Goal: Task Accomplishment & Management: Use online tool/utility

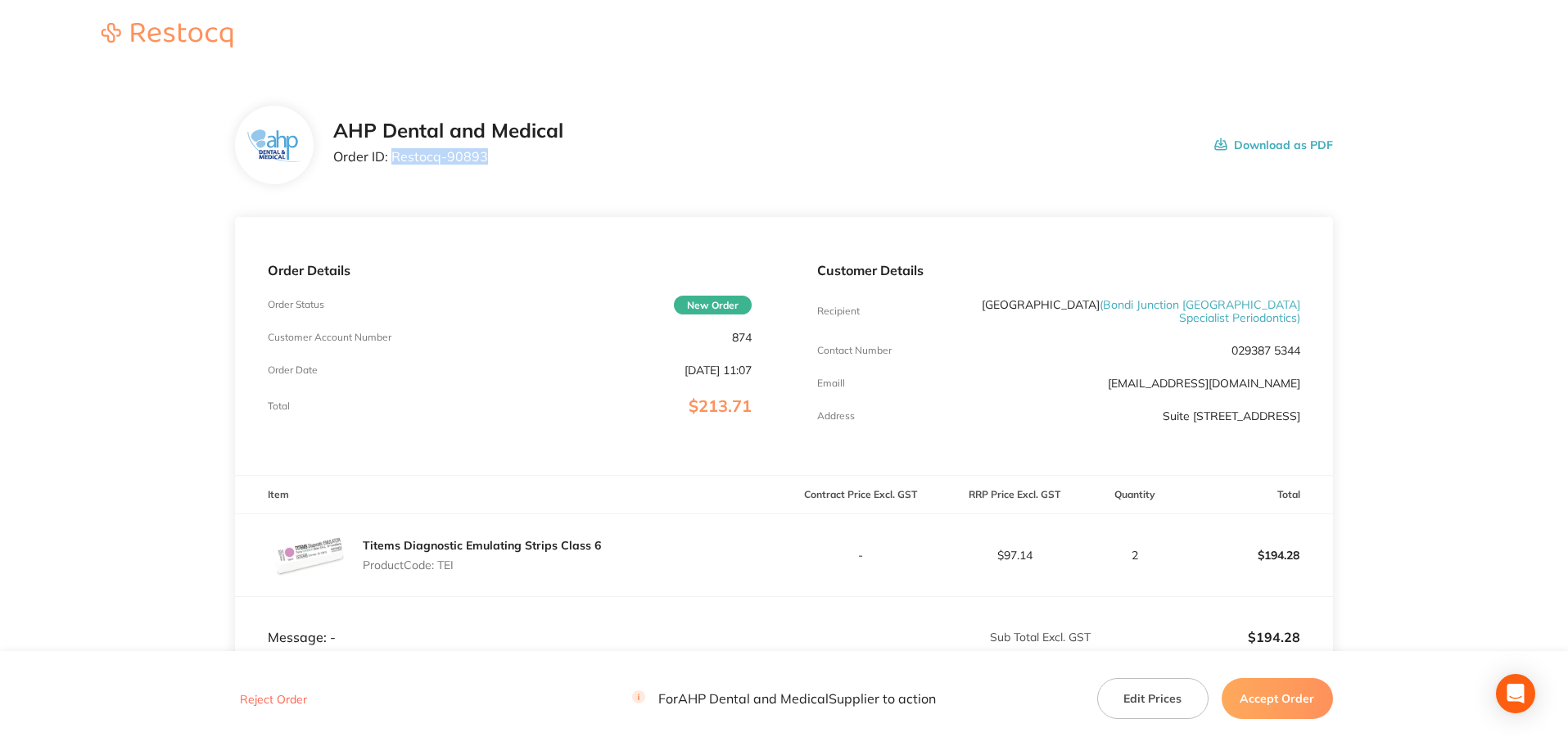
drag, startPoint x: 467, startPoint y: 162, endPoint x: 393, endPoint y: 159, distance: 74.1
click at [393, 159] on div "AHP Dental and Medical Order ID: Restocq- 90893" at bounding box center [447, 144] width 230 height 51
copy p "Restocq- 90893"
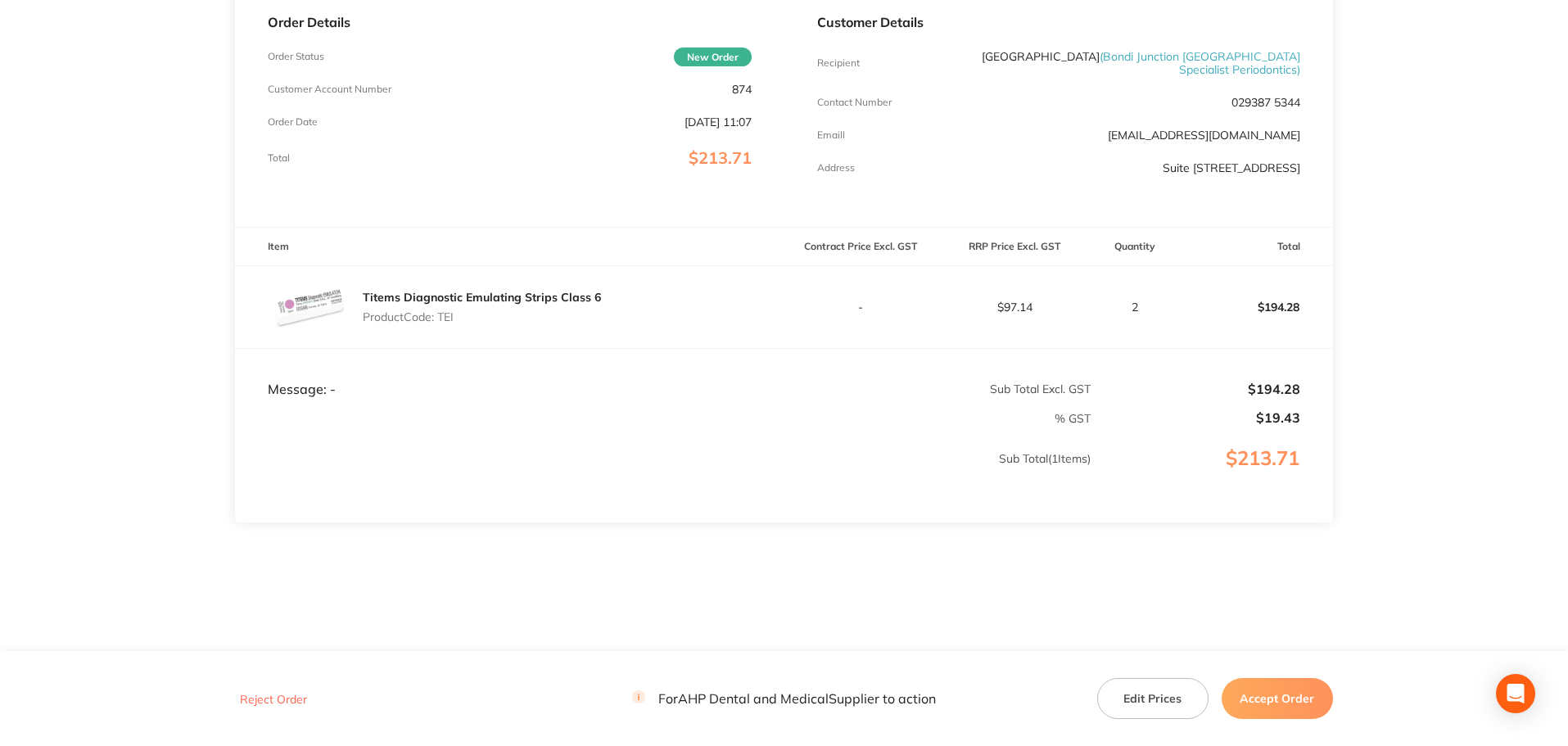
scroll to position [263, 0]
click at [1283, 699] on button "Accept Order" at bounding box center [1277, 698] width 112 height 41
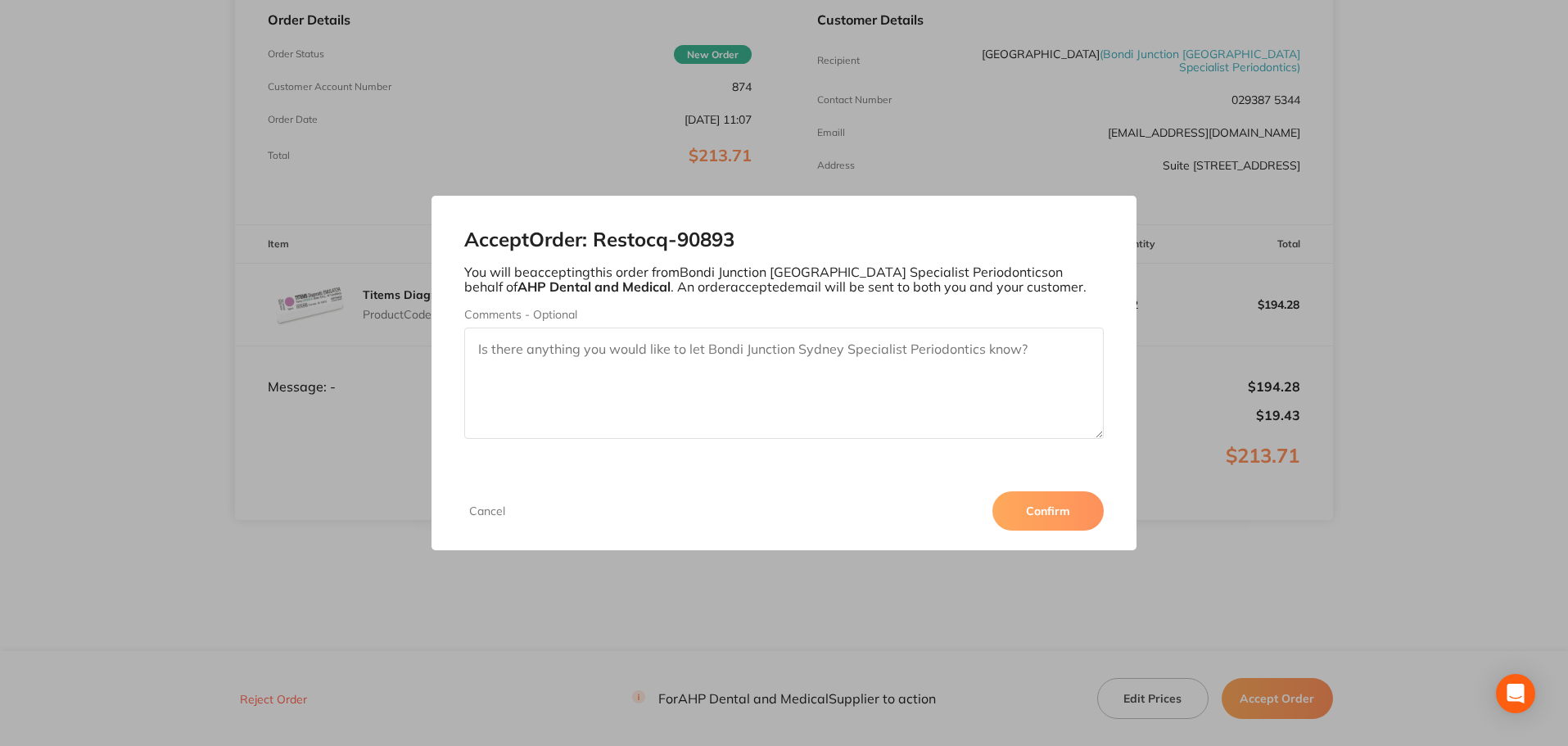
click at [1049, 518] on button "Confirm" at bounding box center [1049, 510] width 112 height 39
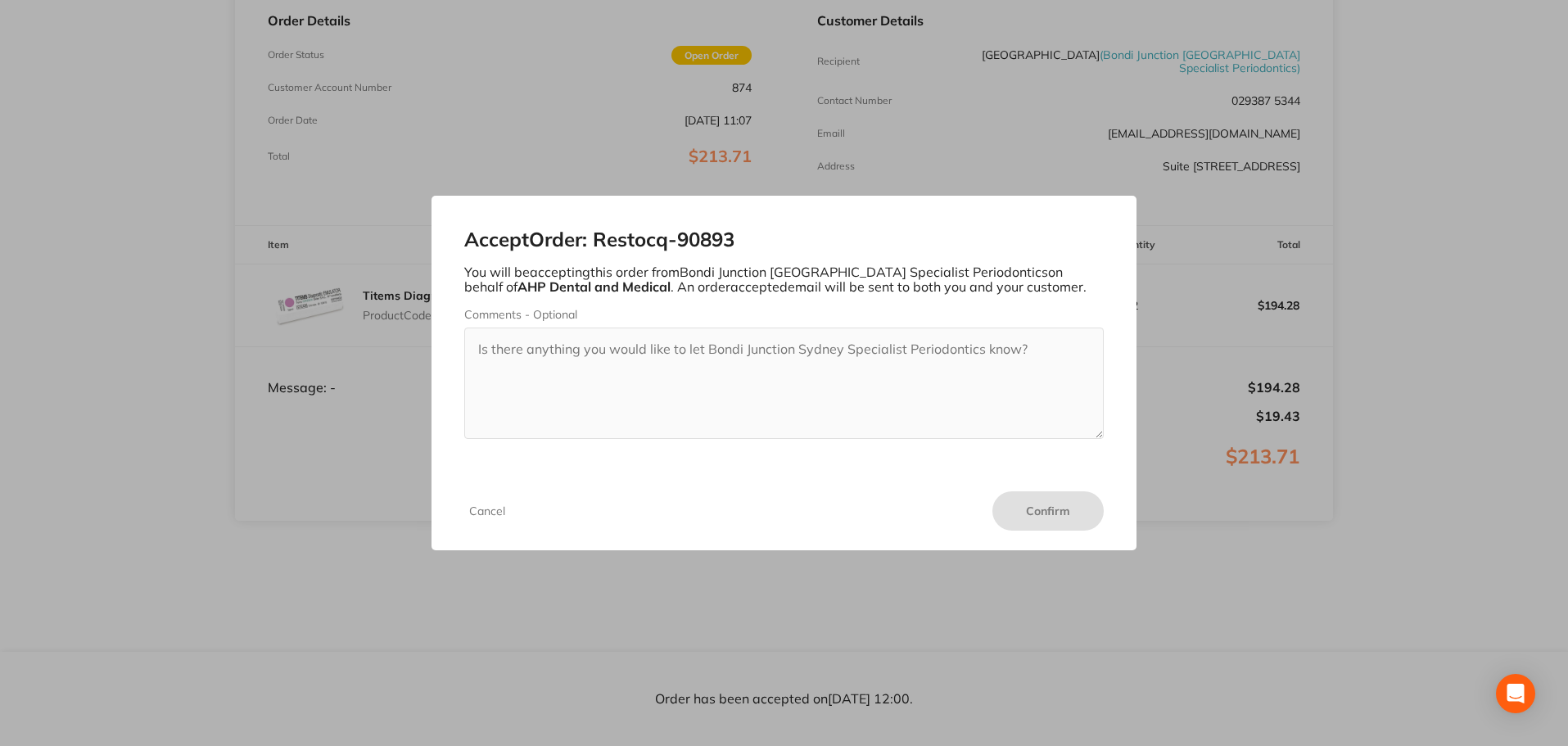
click at [760, 500] on div "Cancel Confirm" at bounding box center [785, 510] width 706 height 79
click at [493, 510] on button "Cancel" at bounding box center [488, 510] width 46 height 14
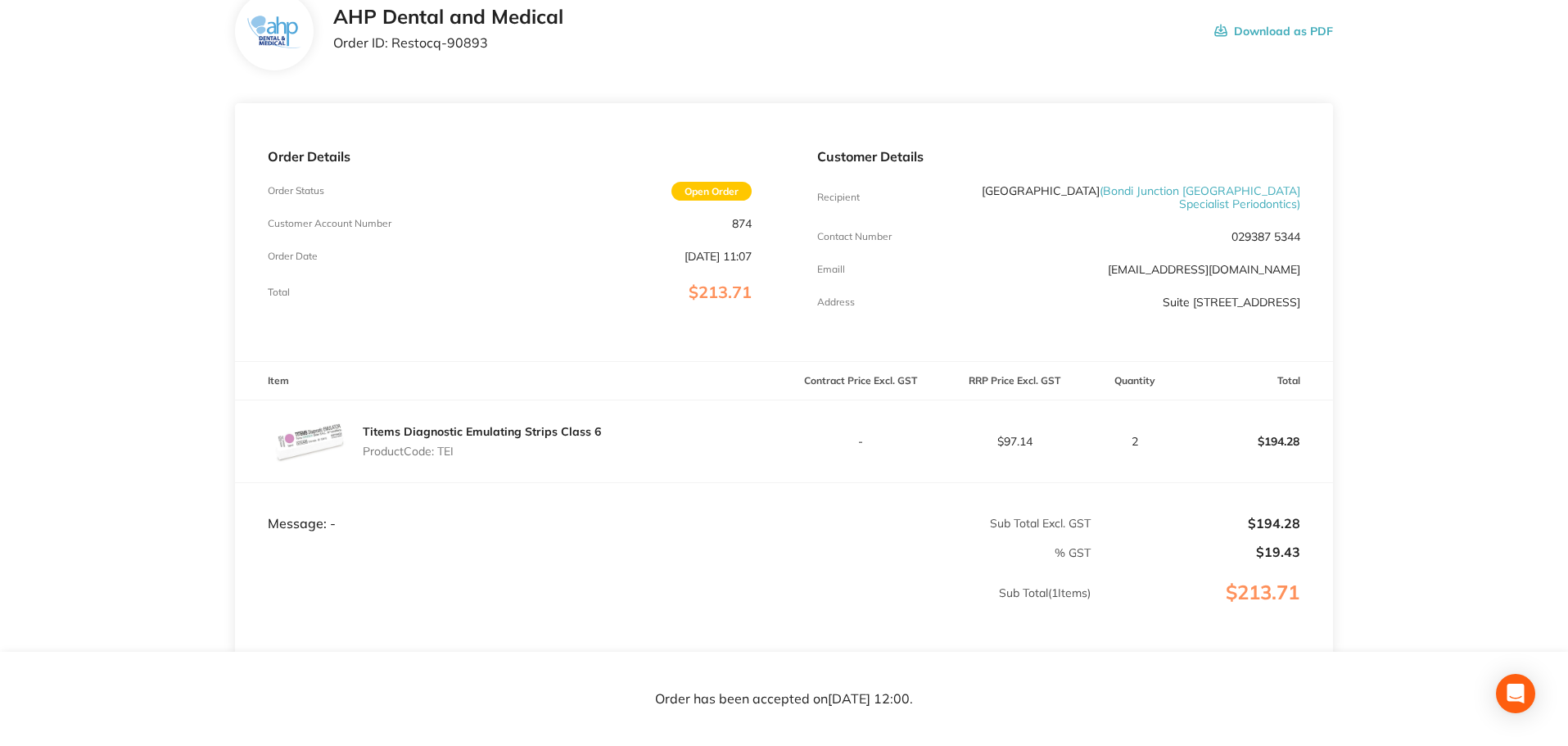
scroll to position [0, 0]
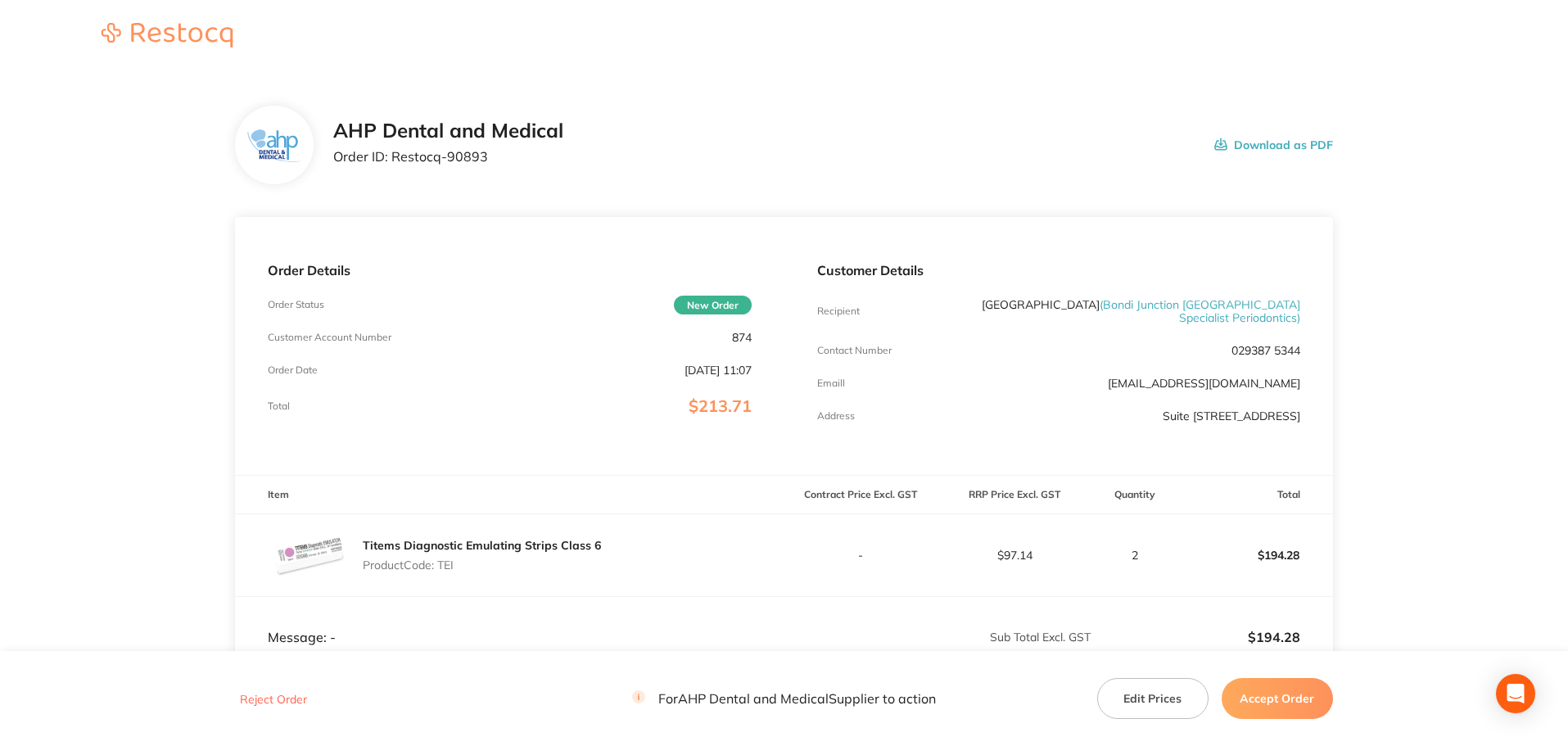
click at [1286, 691] on button "Accept Order" at bounding box center [1277, 698] width 112 height 41
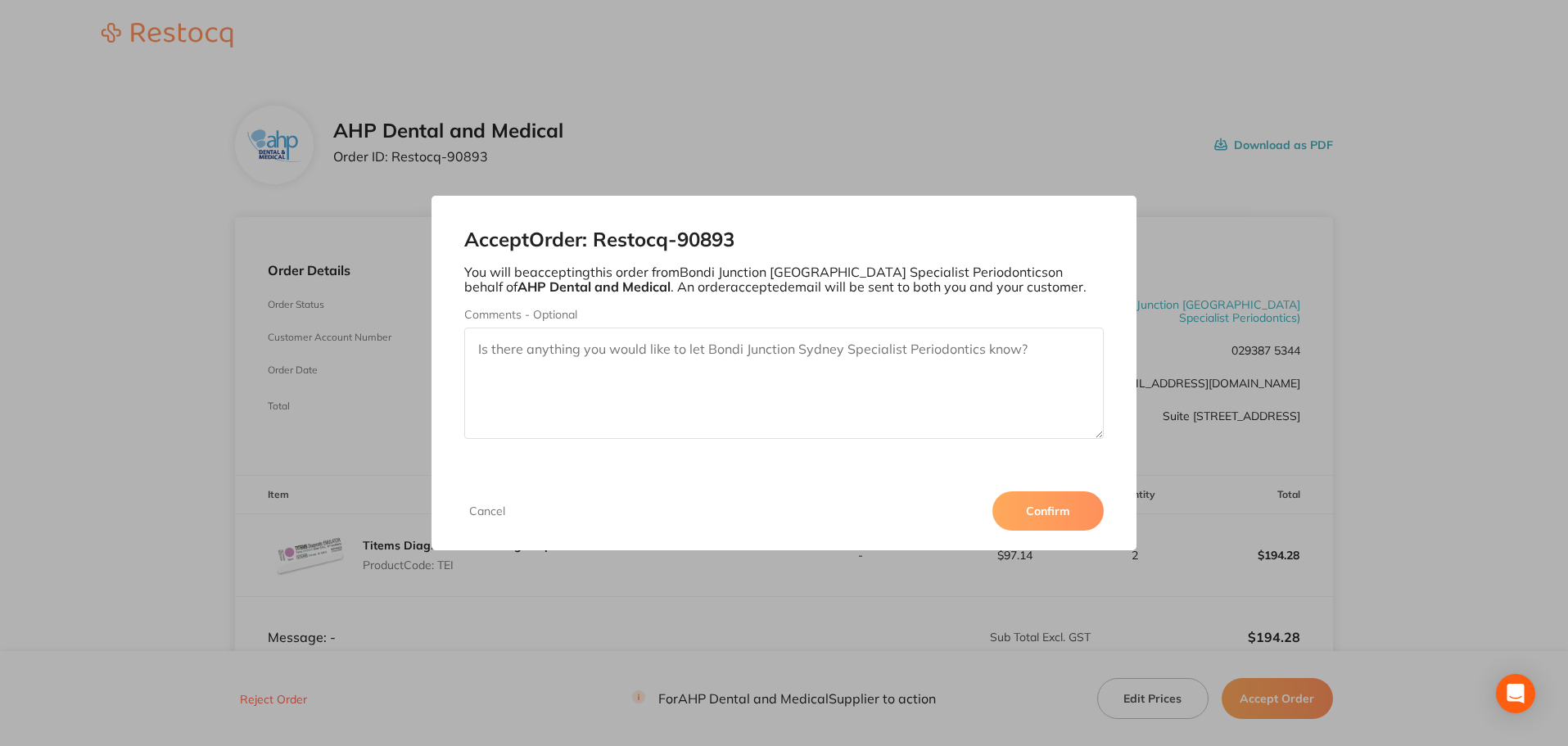
click at [1053, 503] on button "Confirm" at bounding box center [1049, 510] width 112 height 39
click at [193, 523] on div "Accept Order: Restocq- 90893 You will be accepting this order from Bondi Juncti…" at bounding box center [784, 373] width 1568 height 746
click at [489, 511] on button "Cancel" at bounding box center [488, 510] width 46 height 14
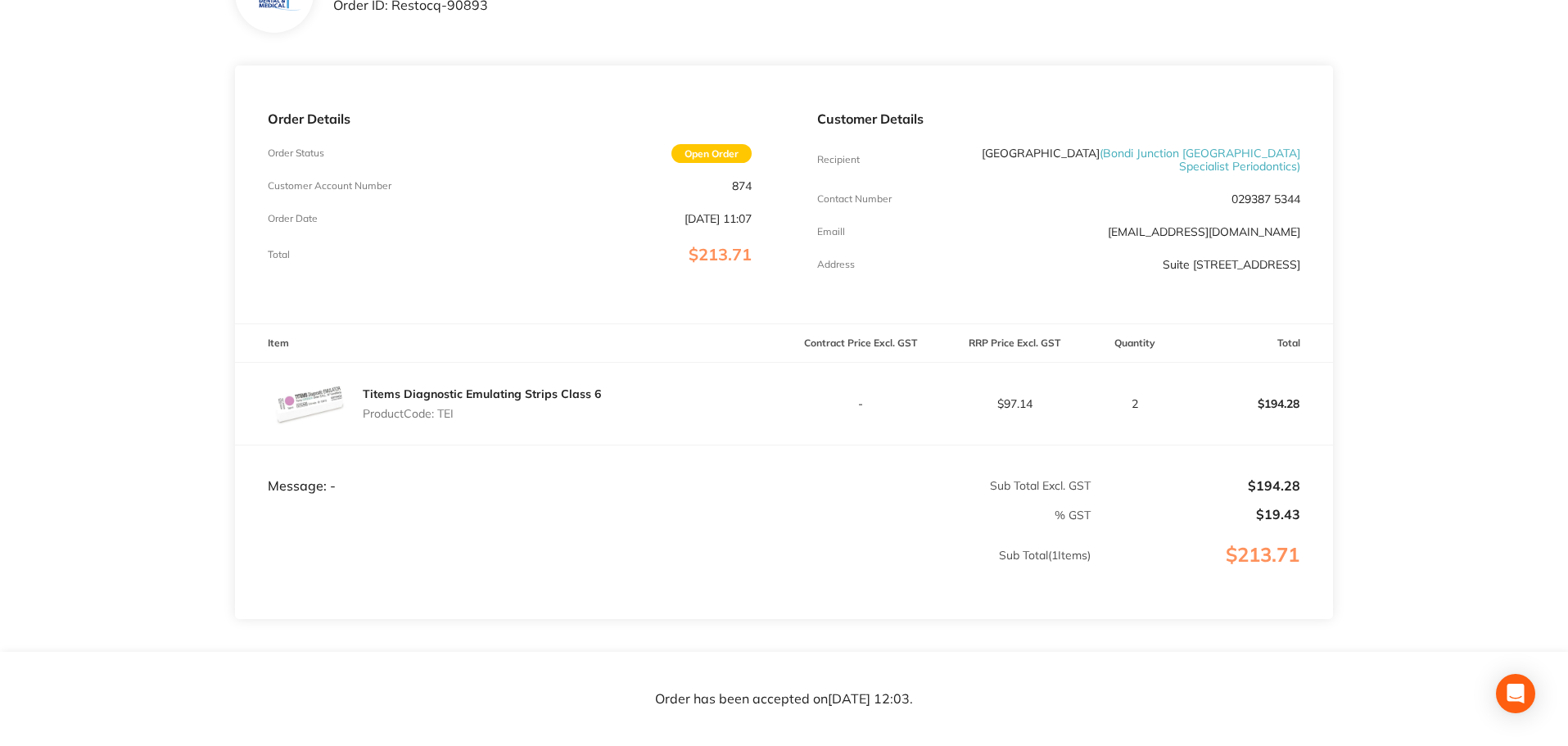
scroll to position [262, 0]
